Goal: Task Accomplishment & Management: Use online tool/utility

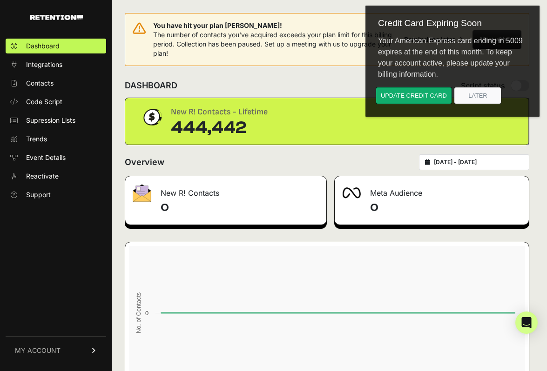
click at [201, 82] on div "DASHBOARD Script status" at bounding box center [327, 86] width 404 height 24
click at [54, 177] on span "Reactivate" at bounding box center [42, 176] width 33 height 9
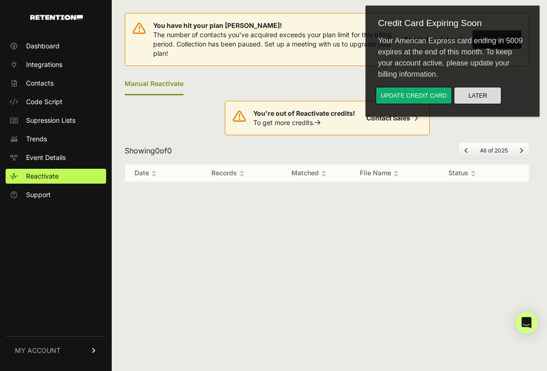
click at [473, 96] on button "Later" at bounding box center [477, 95] width 47 height 17
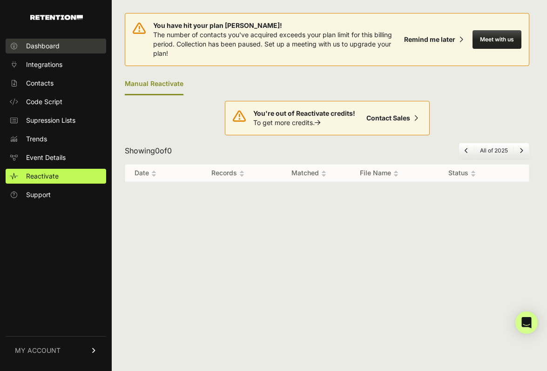
click at [47, 48] on span "Dashboard" at bounding box center [43, 45] width 34 height 9
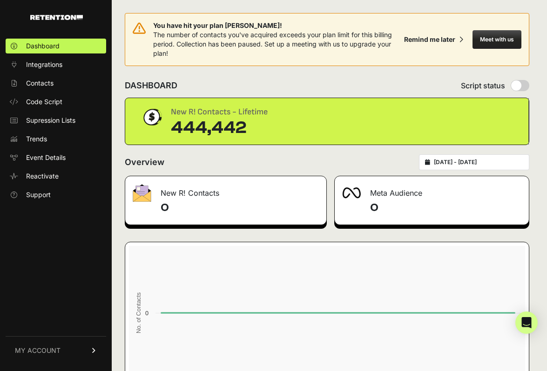
click at [89, 353] on link "MY ACCOUNT" at bounding box center [56, 351] width 101 height 28
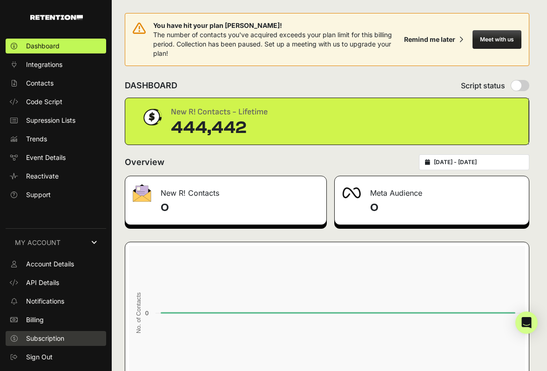
click at [64, 339] on span "Subscription" at bounding box center [45, 338] width 38 height 9
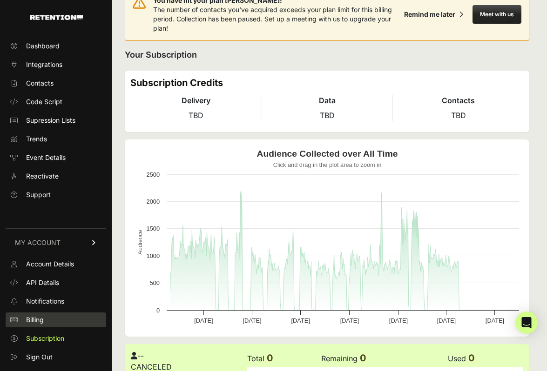
scroll to position [26, 0]
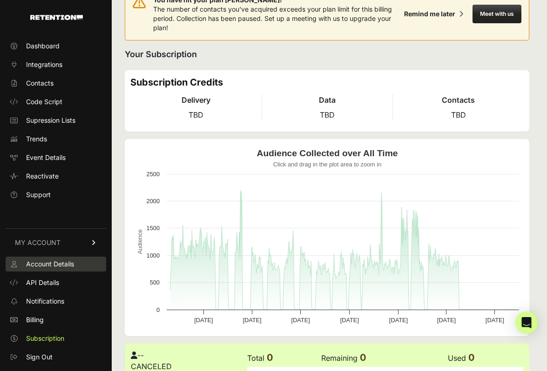
click at [55, 266] on span "Account Details" at bounding box center [50, 264] width 48 height 9
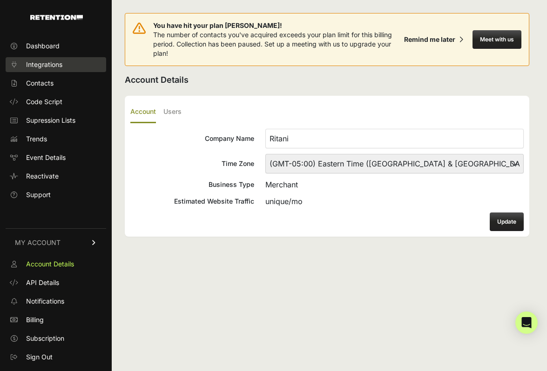
click at [48, 62] on span "Integrations" at bounding box center [44, 64] width 36 height 9
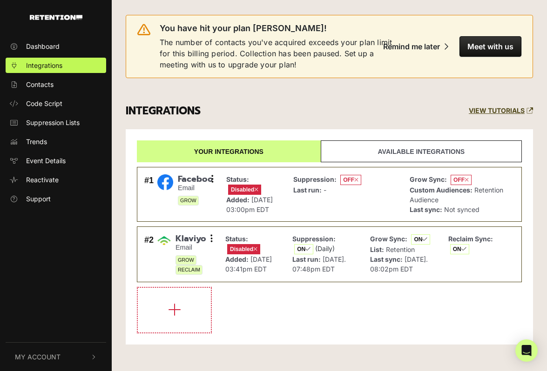
click at [379, 151] on link "Available integrations" at bounding box center [421, 152] width 201 height 22
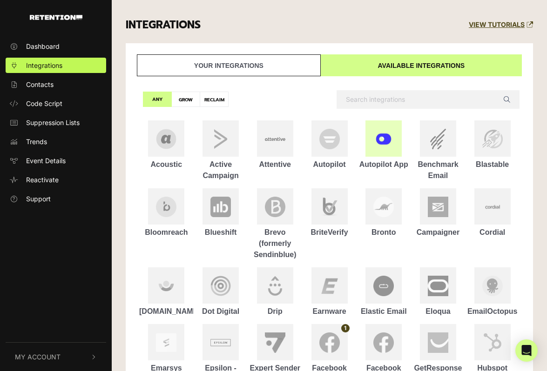
scroll to position [85, 0]
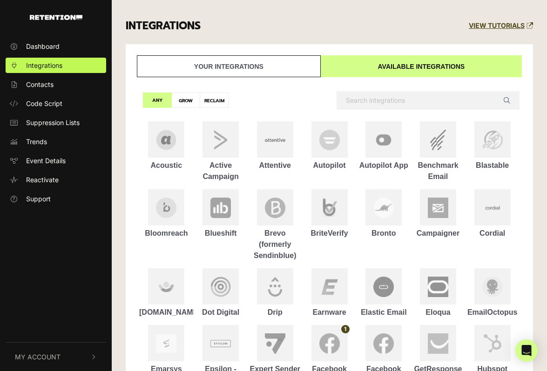
click at [370, 97] on input "text" at bounding box center [428, 100] width 183 height 19
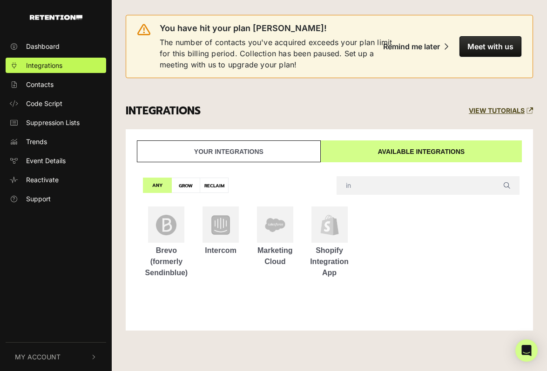
scroll to position [0, 0]
type input "i"
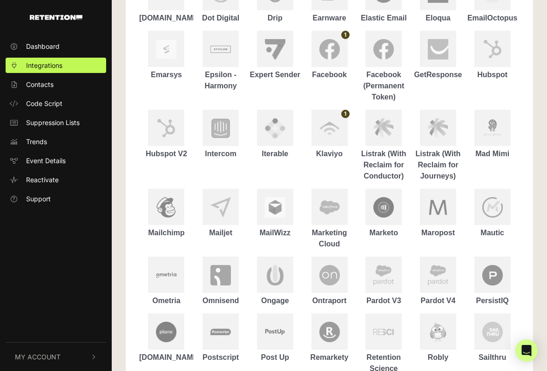
scroll to position [370, 0]
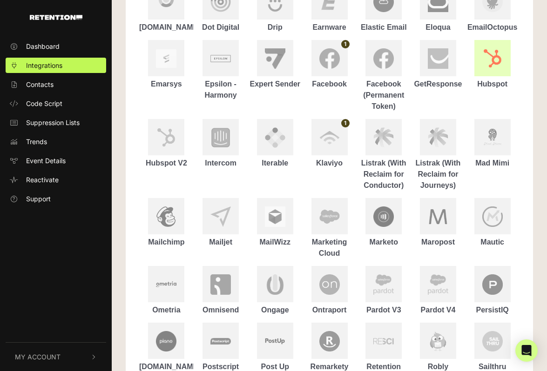
click at [498, 62] on img at bounding box center [492, 58] width 20 height 20
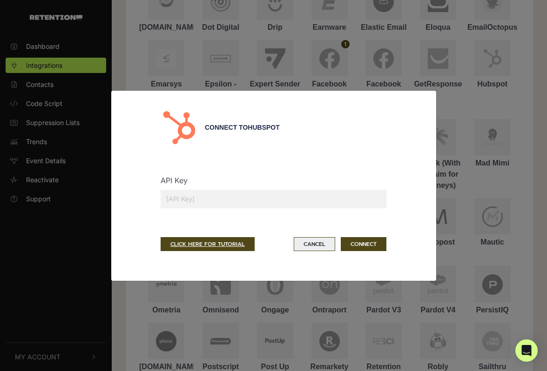
click at [310, 248] on button "Cancel" at bounding box center [314, 244] width 41 height 14
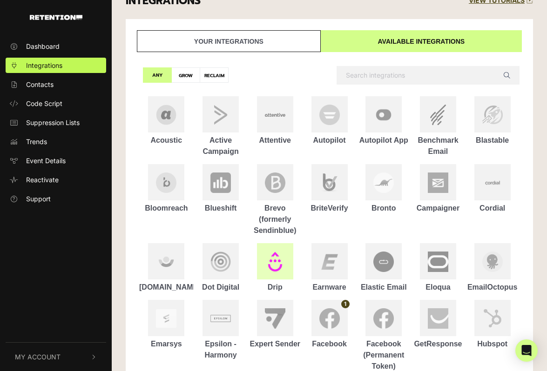
scroll to position [0, 0]
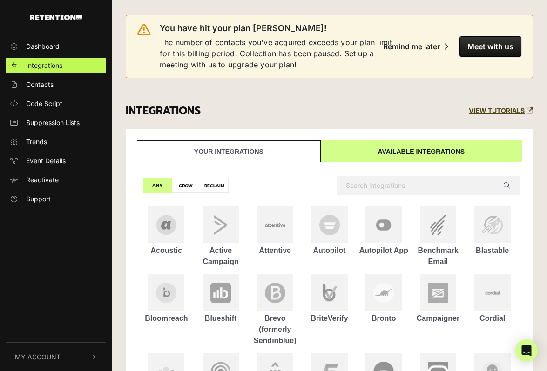
click at [249, 151] on link "Your integrations" at bounding box center [229, 152] width 184 height 22
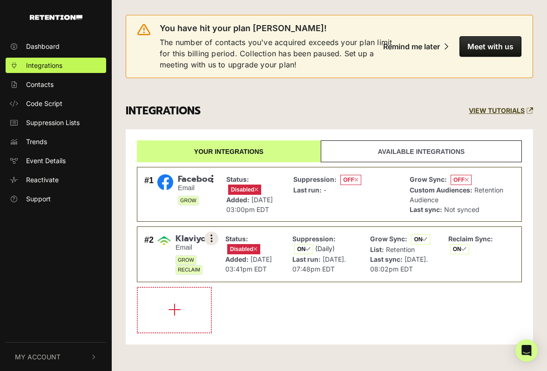
click at [210, 243] on icon at bounding box center [211, 238] width 2 height 9
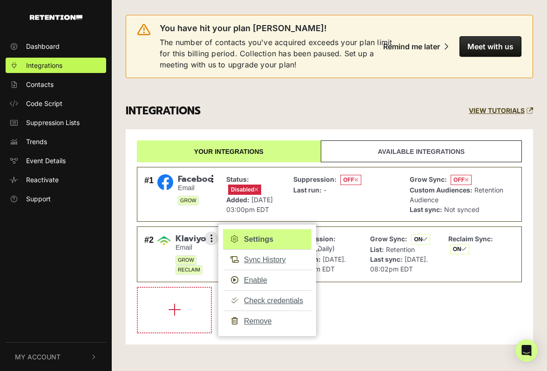
click at [259, 247] on link "Settings" at bounding box center [267, 239] width 88 height 20
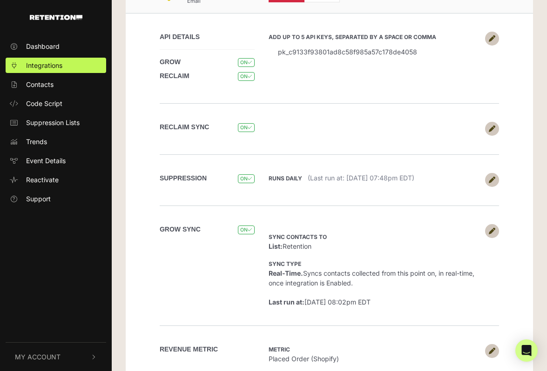
scroll to position [190, 0]
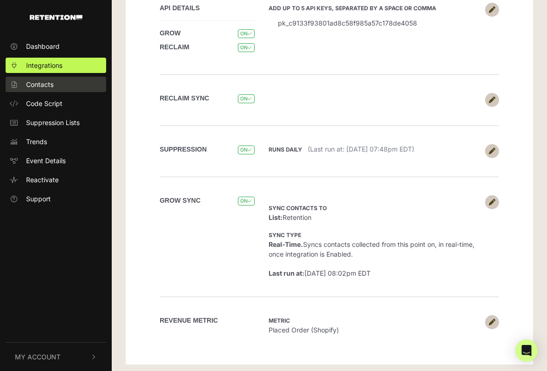
click at [61, 86] on link "Contacts" at bounding box center [56, 84] width 101 height 15
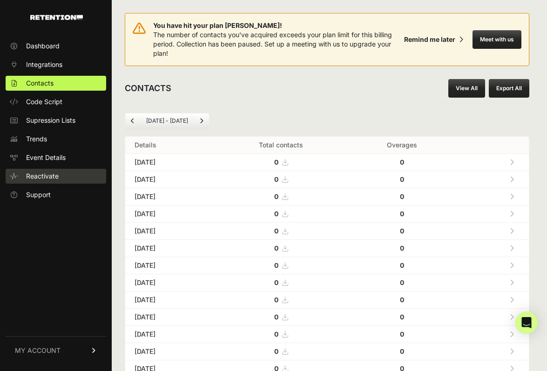
click at [54, 174] on span "Reactivate" at bounding box center [42, 176] width 33 height 9
